Goal: Task Accomplishment & Management: Manage account settings

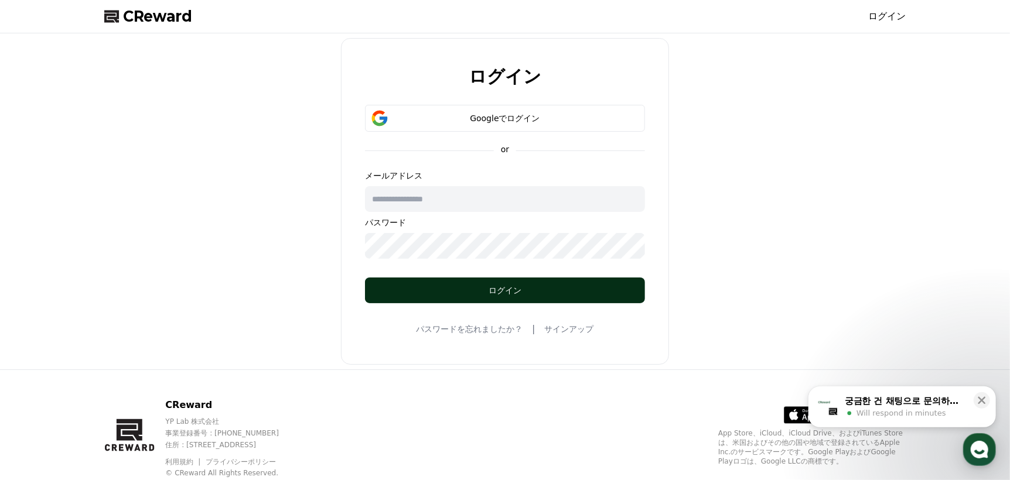
click at [546, 283] on button "ログイン" at bounding box center [505, 291] width 280 height 26
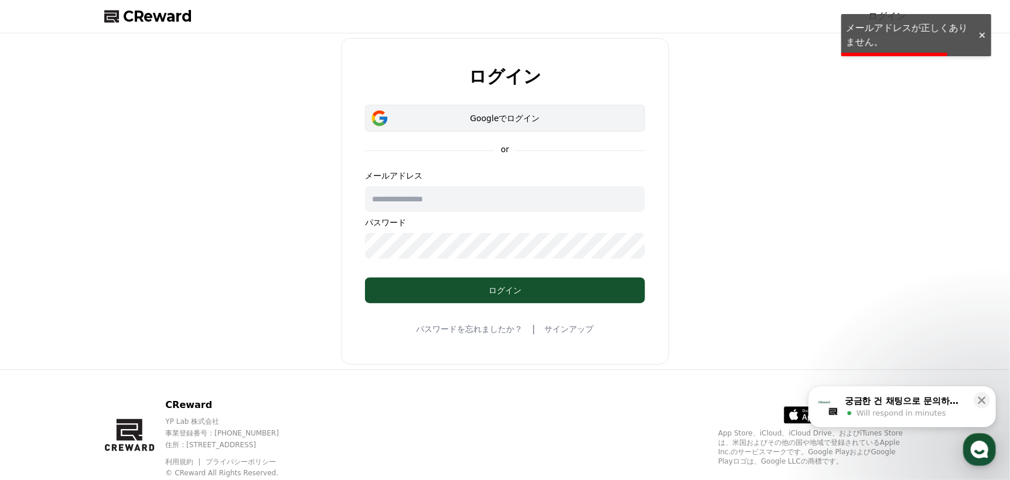
click at [580, 123] on div "Googleでログイン" at bounding box center [505, 118] width 246 height 12
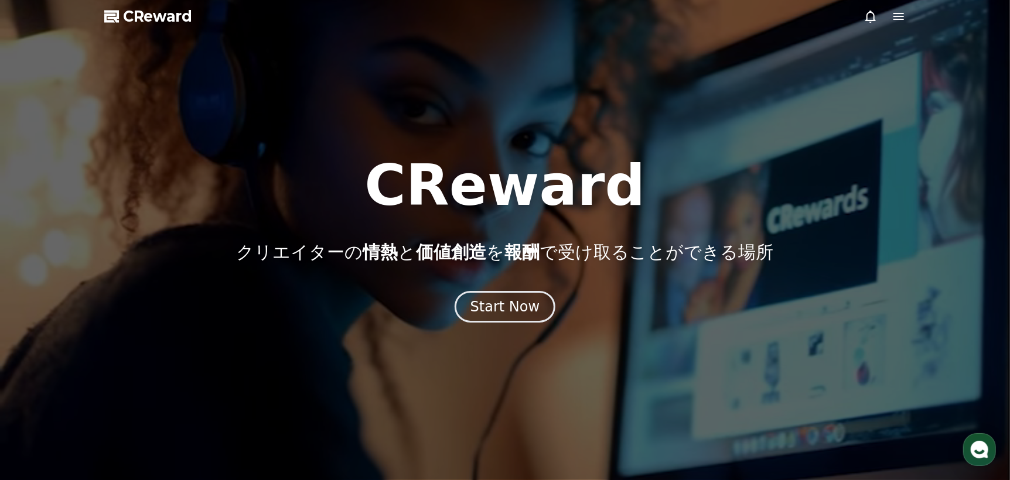
click at [864, 17] on icon at bounding box center [870, 16] width 14 height 14
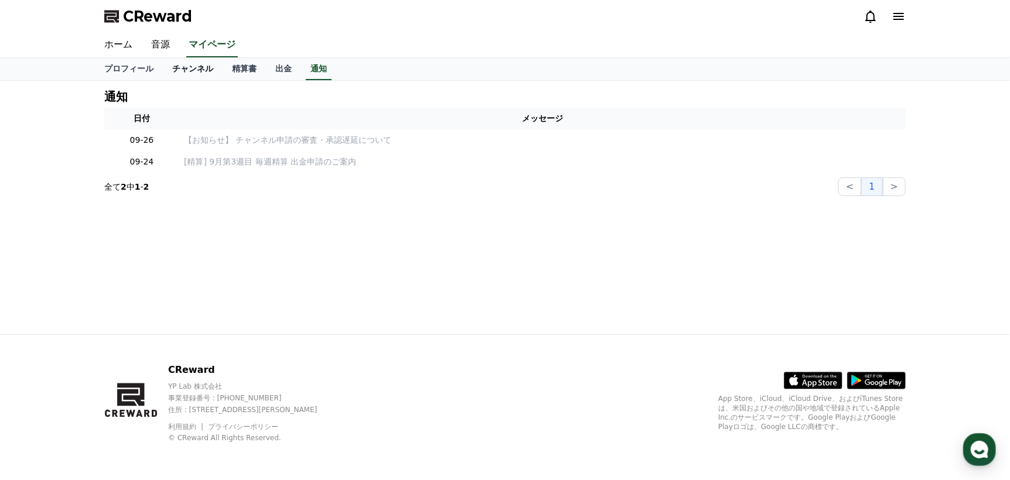
click at [187, 67] on link "チャンネル" at bounding box center [193, 69] width 60 height 22
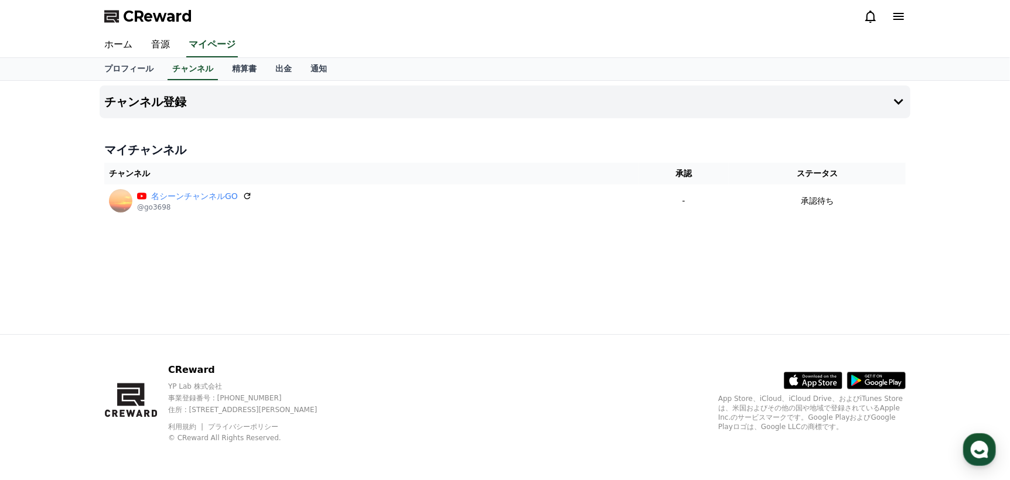
click at [902, 21] on icon at bounding box center [898, 16] width 14 height 14
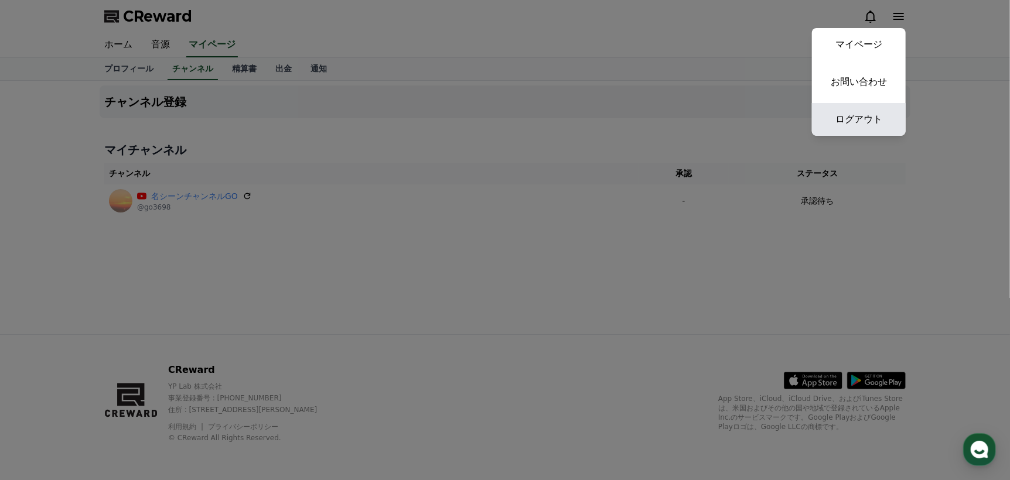
click at [867, 114] on link "ログアウト" at bounding box center [859, 119] width 94 height 33
